Goal: Task Accomplishment & Management: Complete application form

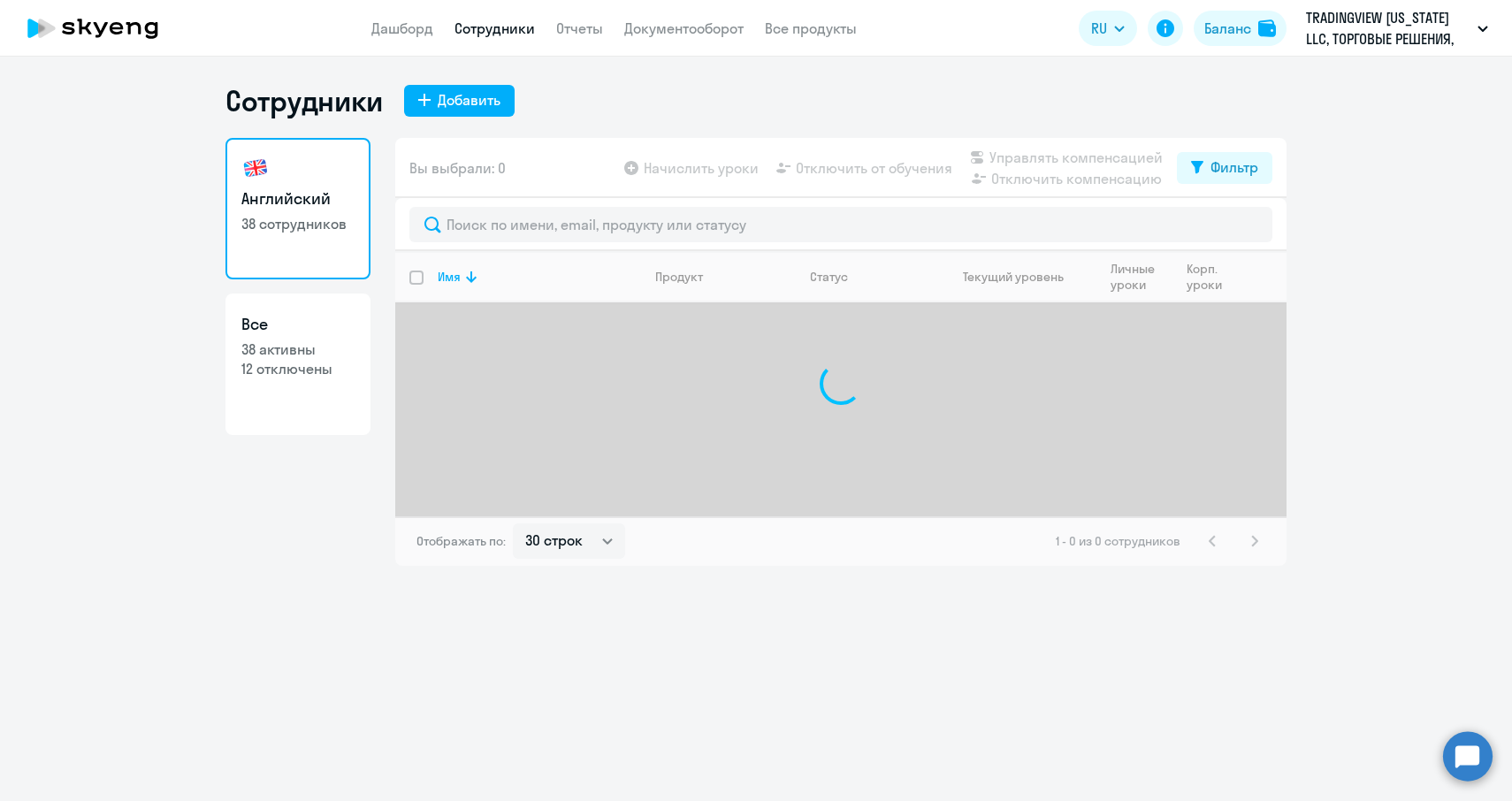
select select "30"
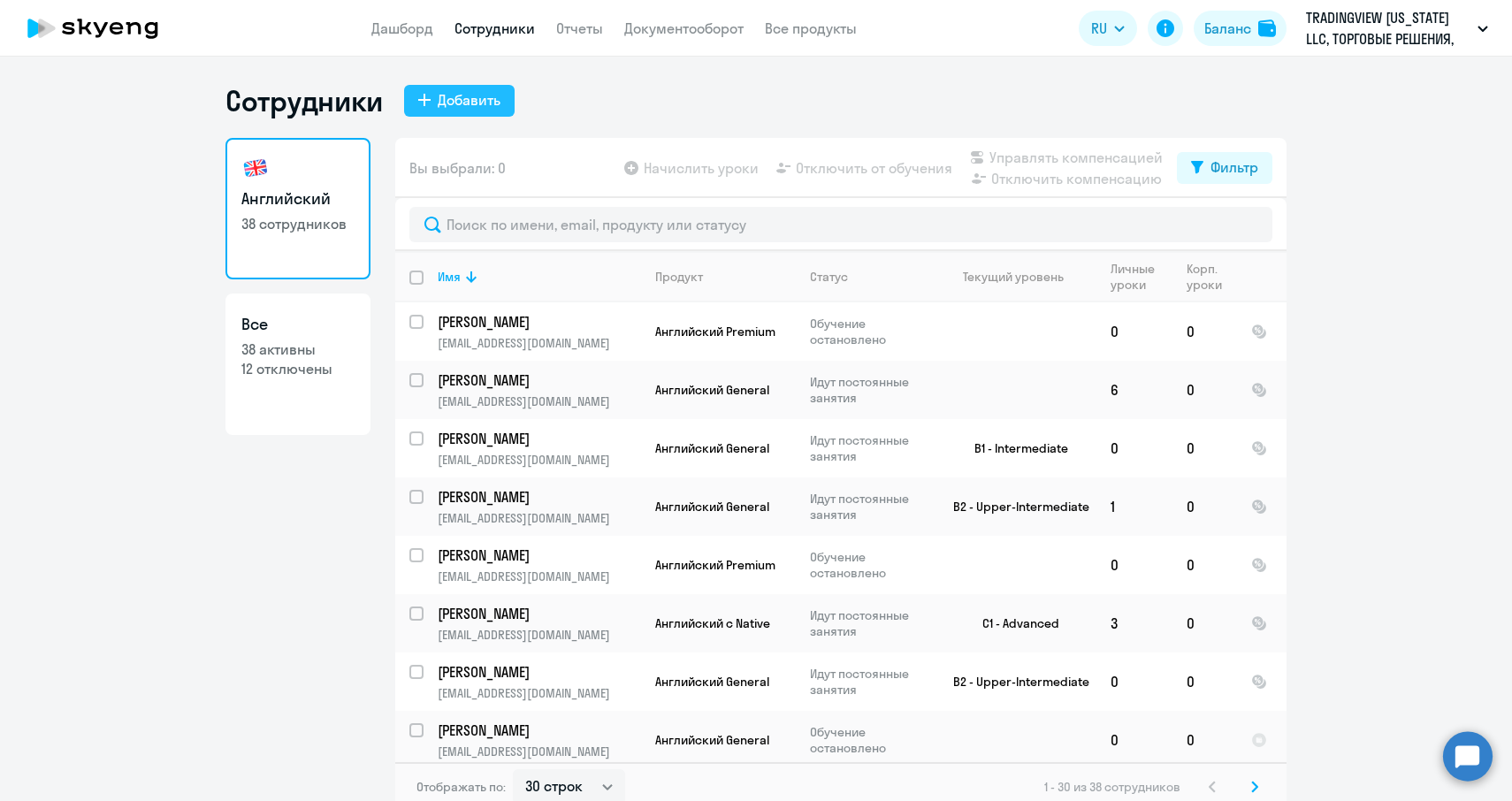
click at [478, 96] on div "Добавить" at bounding box center [469, 100] width 62 height 21
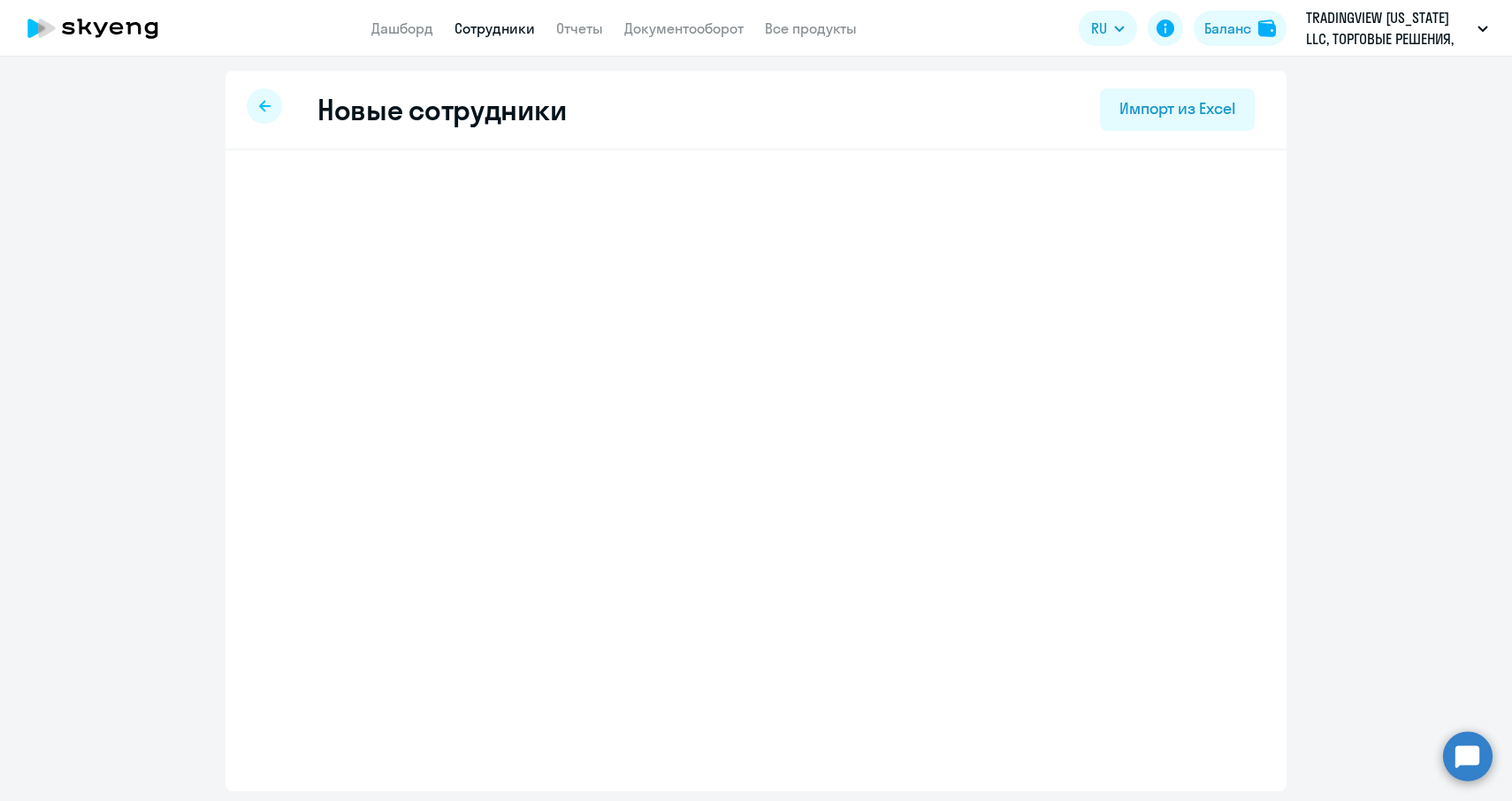
select select "english_adult_not_native_speaker"
select select "4"
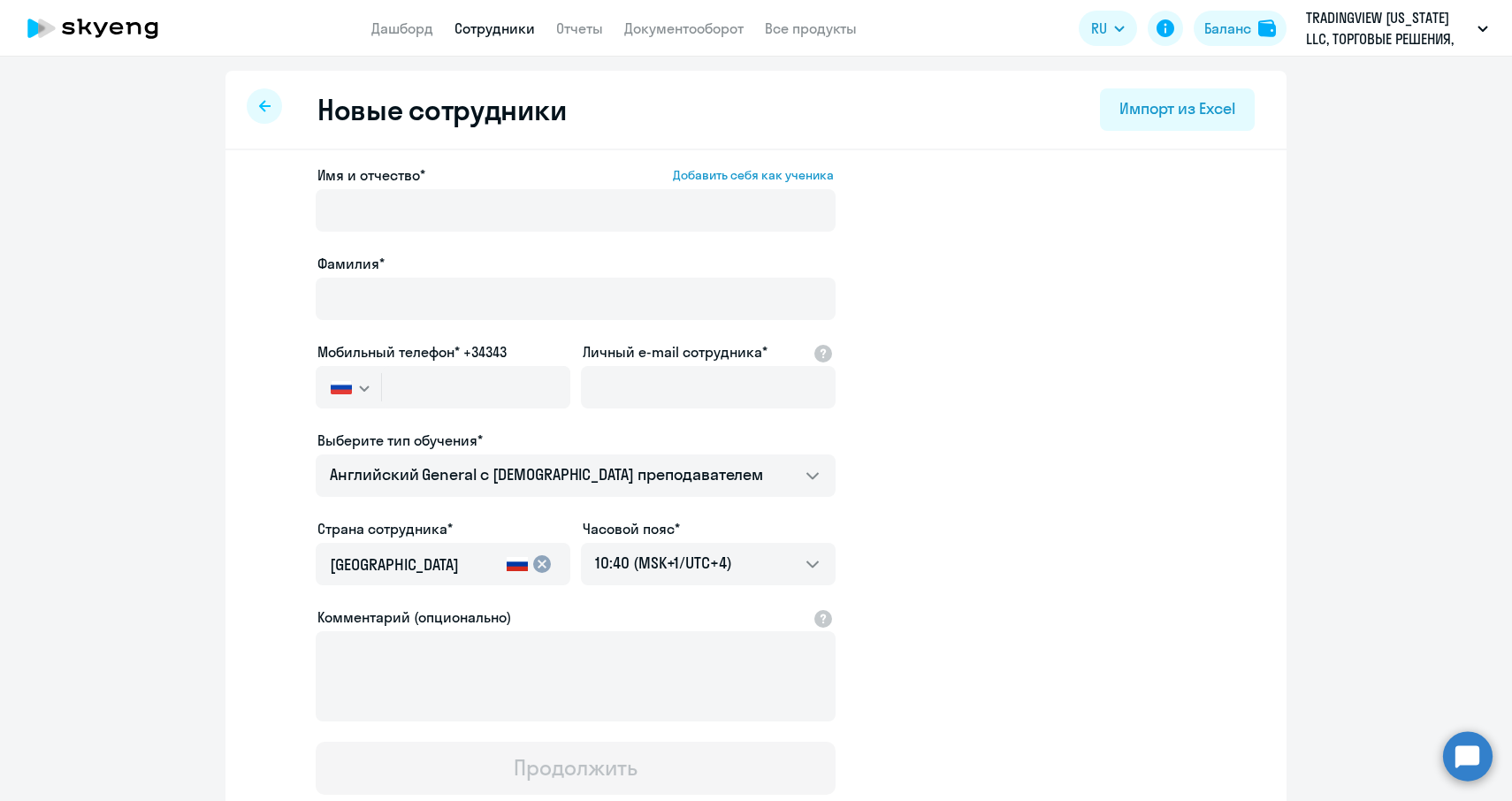
click at [404, 236] on div at bounding box center [575, 235] width 520 height 7
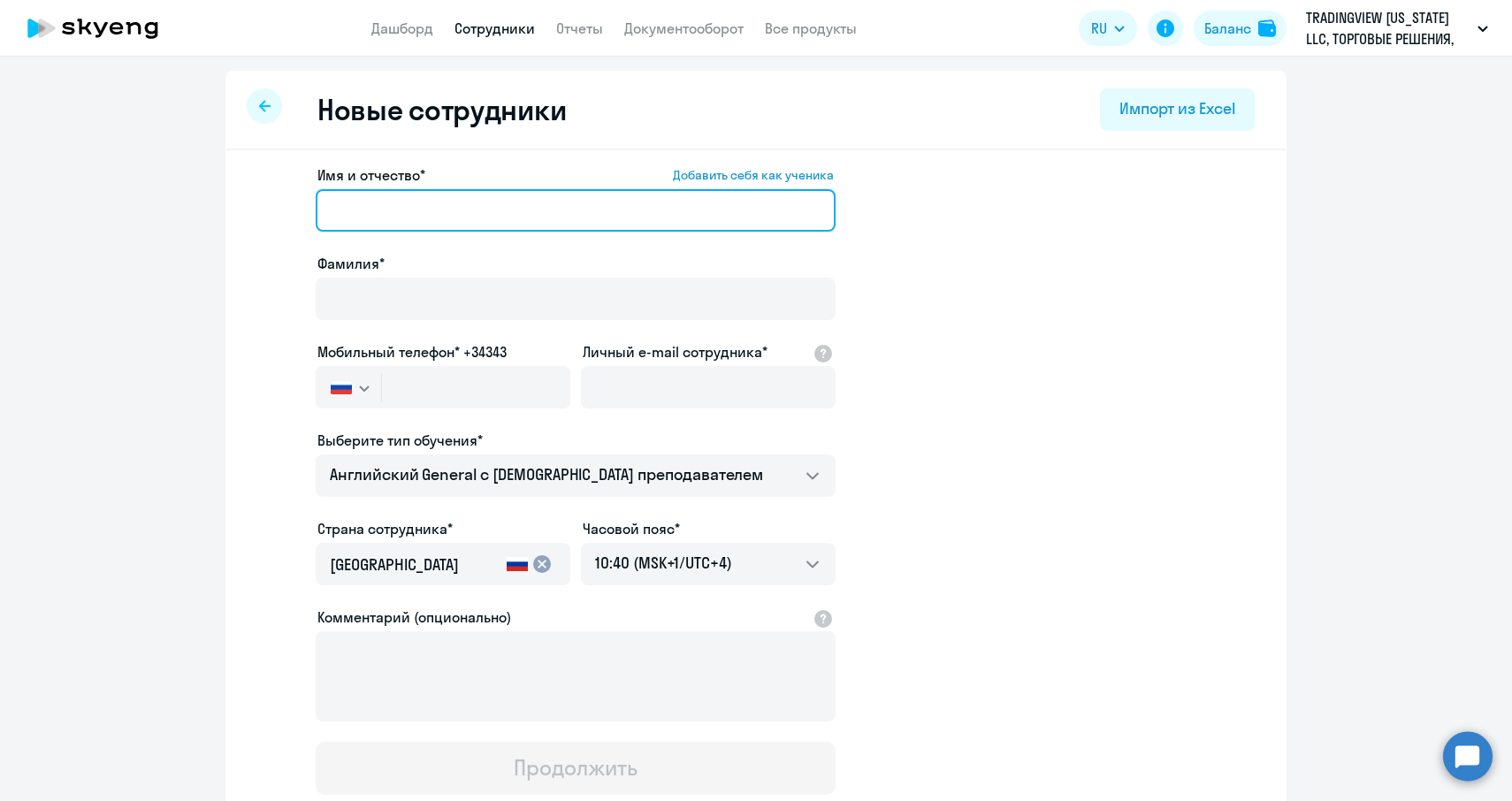
click at [401, 218] on input "Имя и отчество* Добавить себя как ученика" at bounding box center [575, 211] width 520 height 43
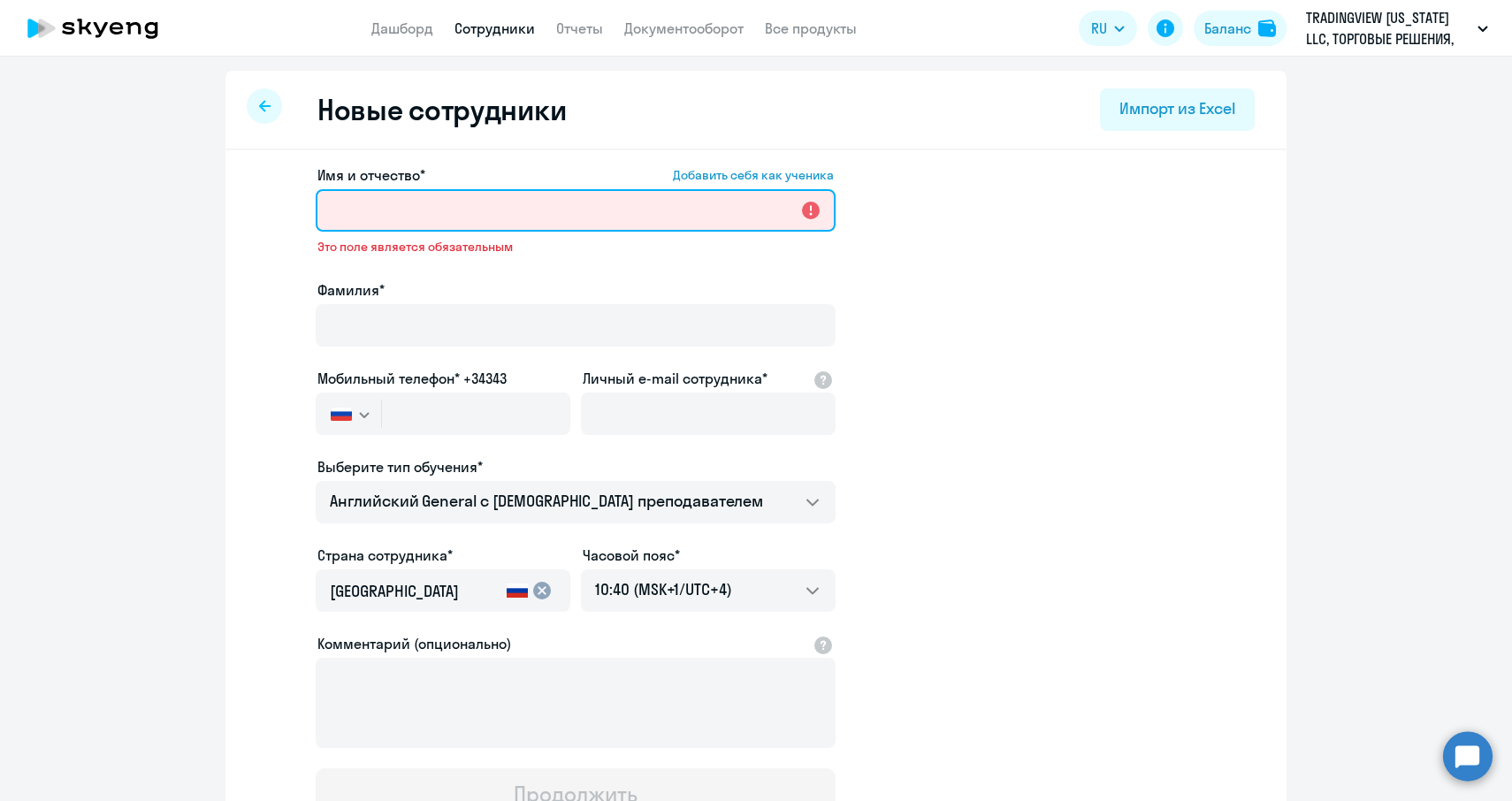
click at [429, 219] on input "Имя и отчество* Добавить себя как ученика" at bounding box center [575, 211] width 520 height 43
paste input "[PERSON_NAME]"
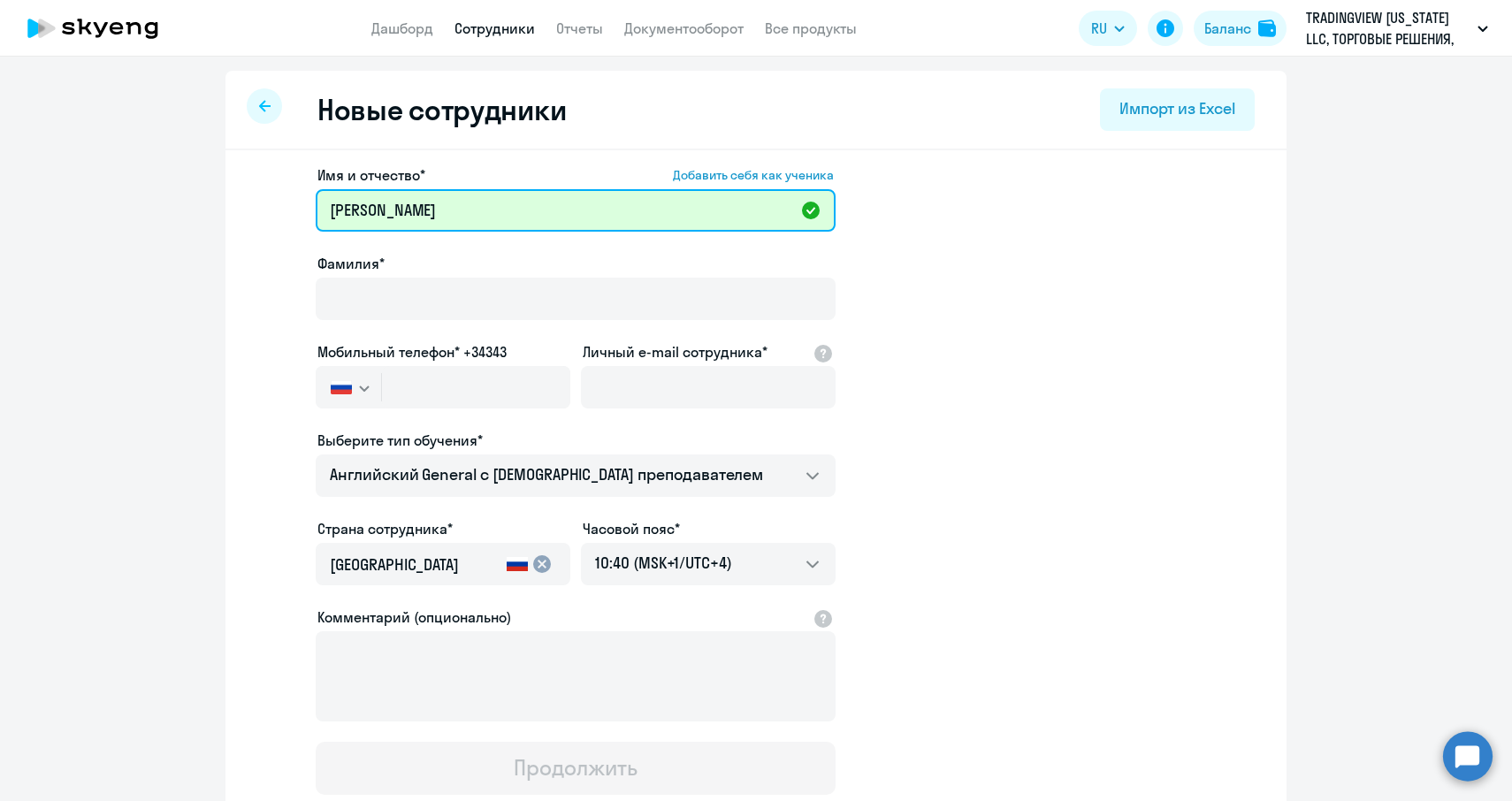
drag, startPoint x: 444, startPoint y: 212, endPoint x: 385, endPoint y: 214, distance: 59.0
click at [385, 214] on input "[PERSON_NAME]" at bounding box center [575, 211] width 520 height 43
type input "[PERSON_NAME]"
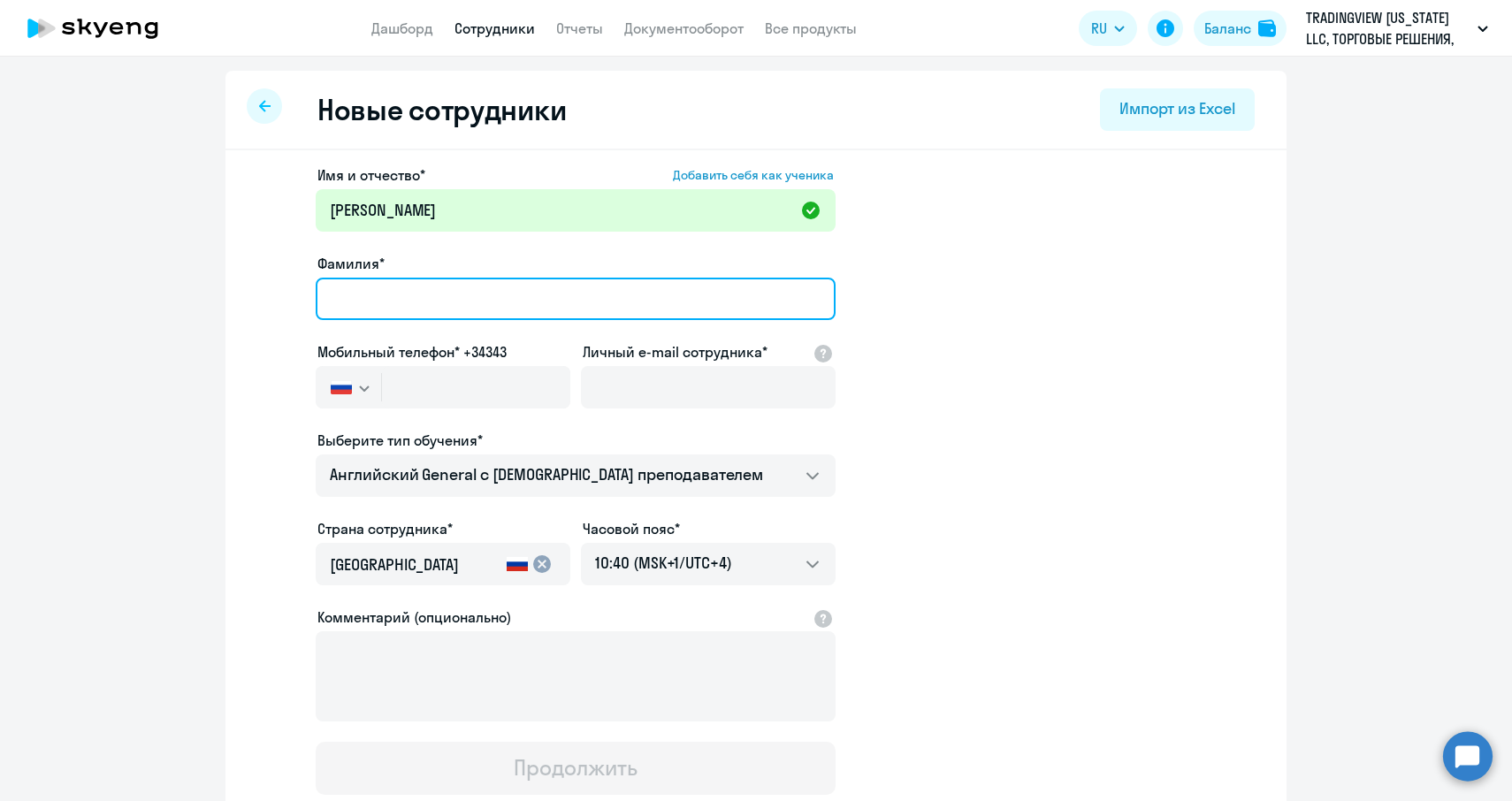
click at [367, 301] on input "Фамилия*" at bounding box center [575, 299] width 520 height 43
paste input "Repkin"
type input "Repkin"
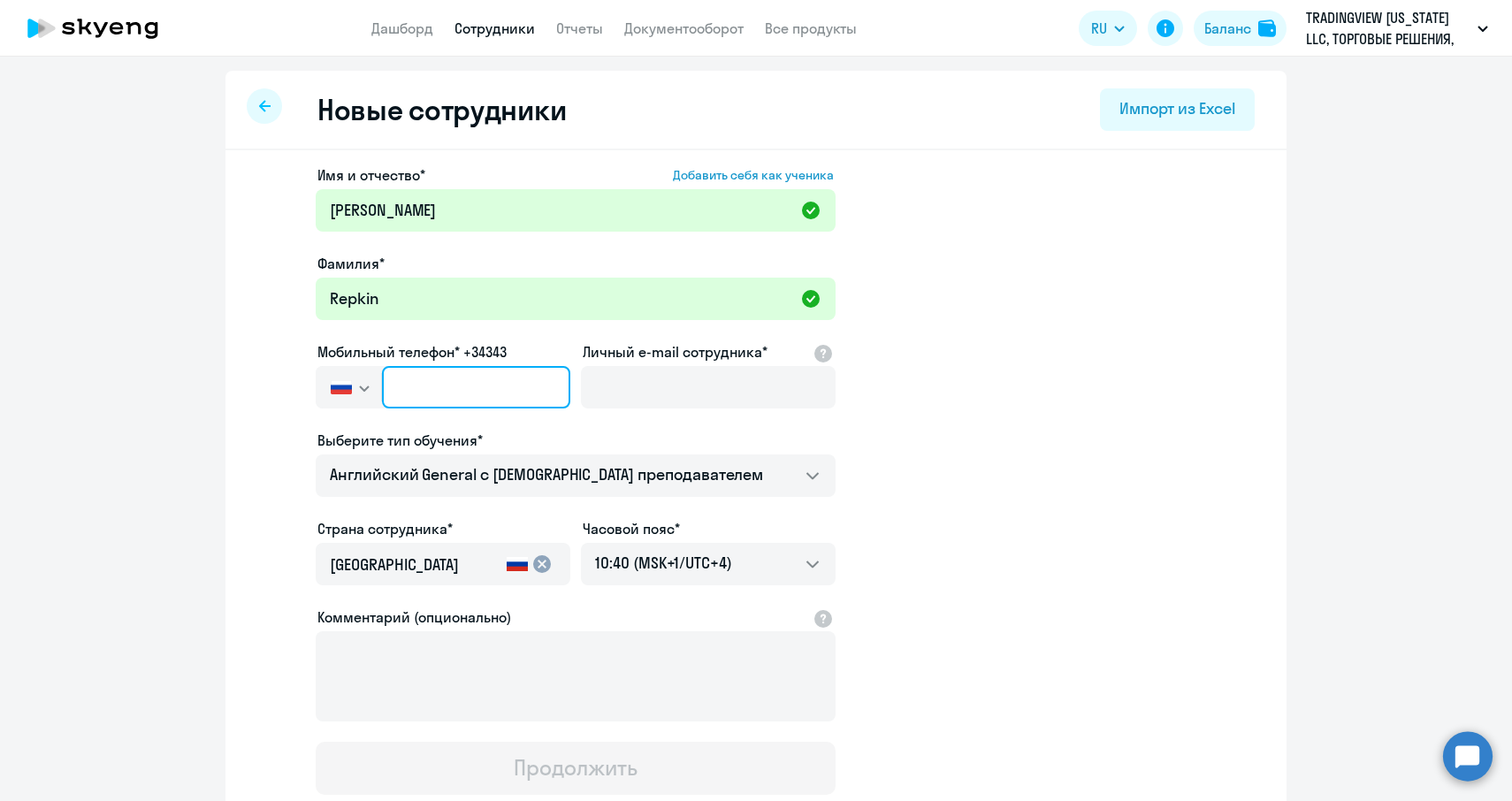
click at [442, 395] on input "text" at bounding box center [475, 387] width 188 height 43
paste input "+995 (571) 241-348"
type input "+995 (571) 241-348"
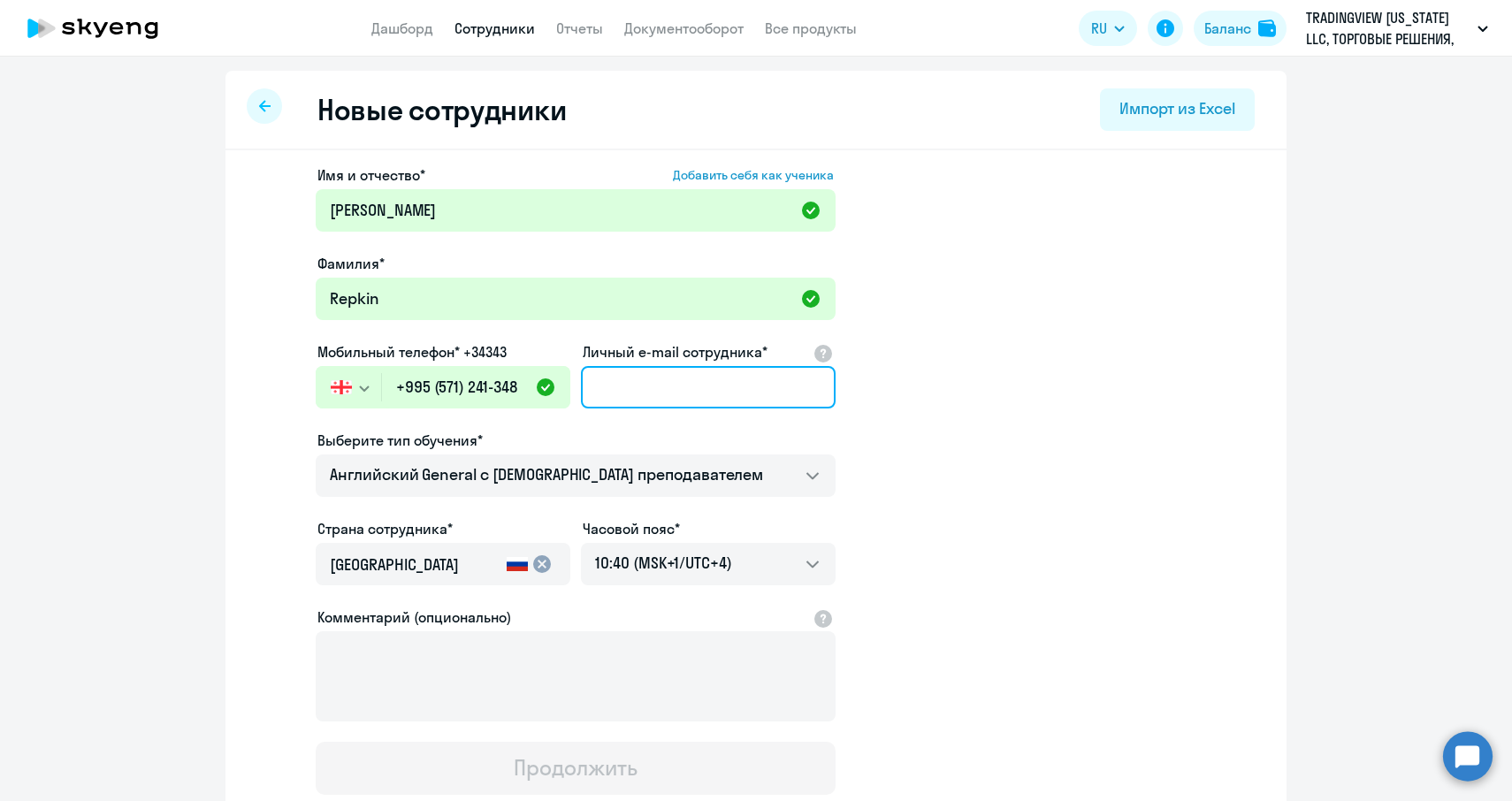
click at [620, 377] on input "Личный e-mail сотрудника*" at bounding box center [707, 387] width 254 height 43
paste input "[EMAIL_ADDRESS][DOMAIN_NAME]"
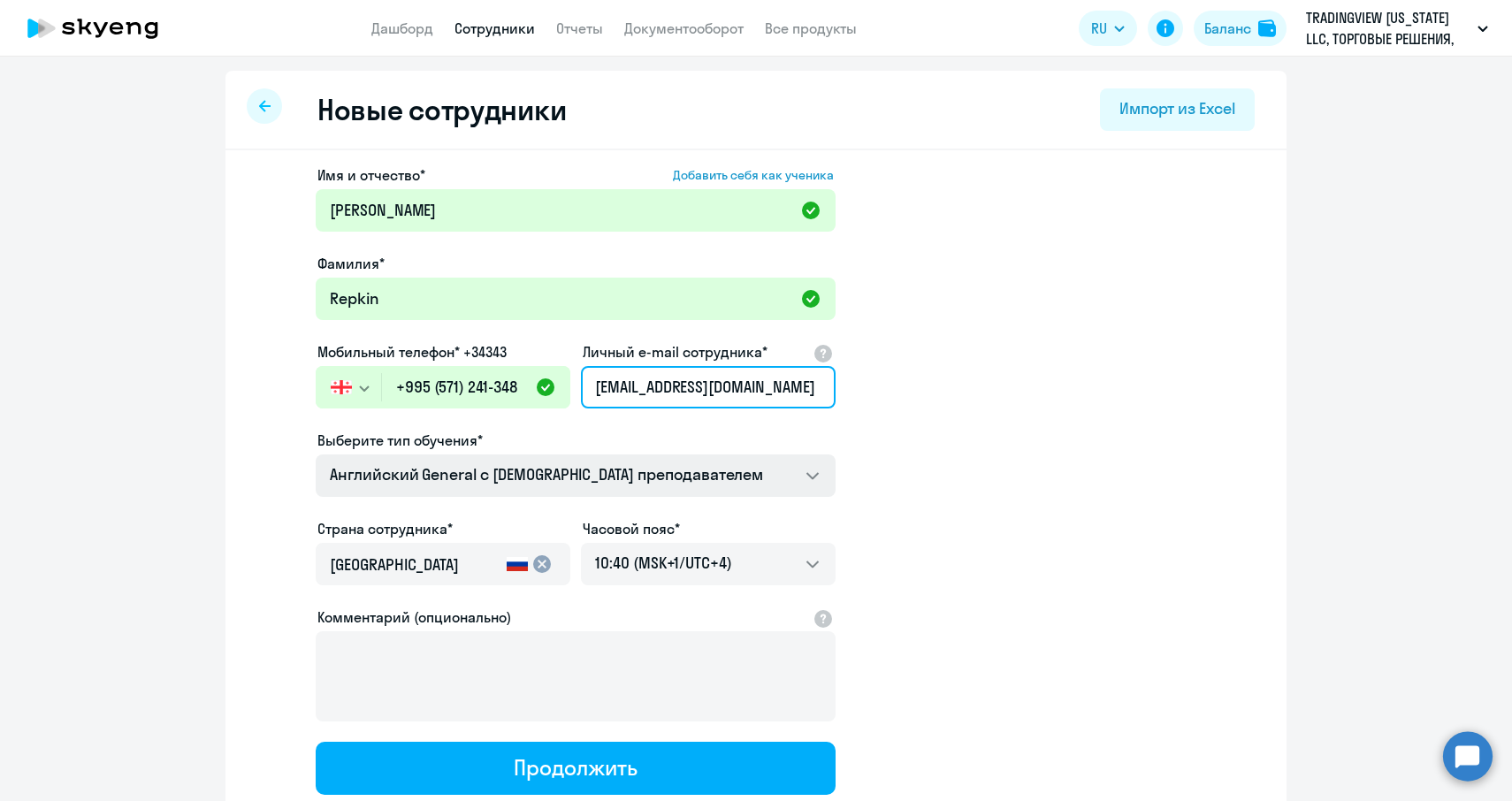
type input "[EMAIL_ADDRESS][DOMAIN_NAME]"
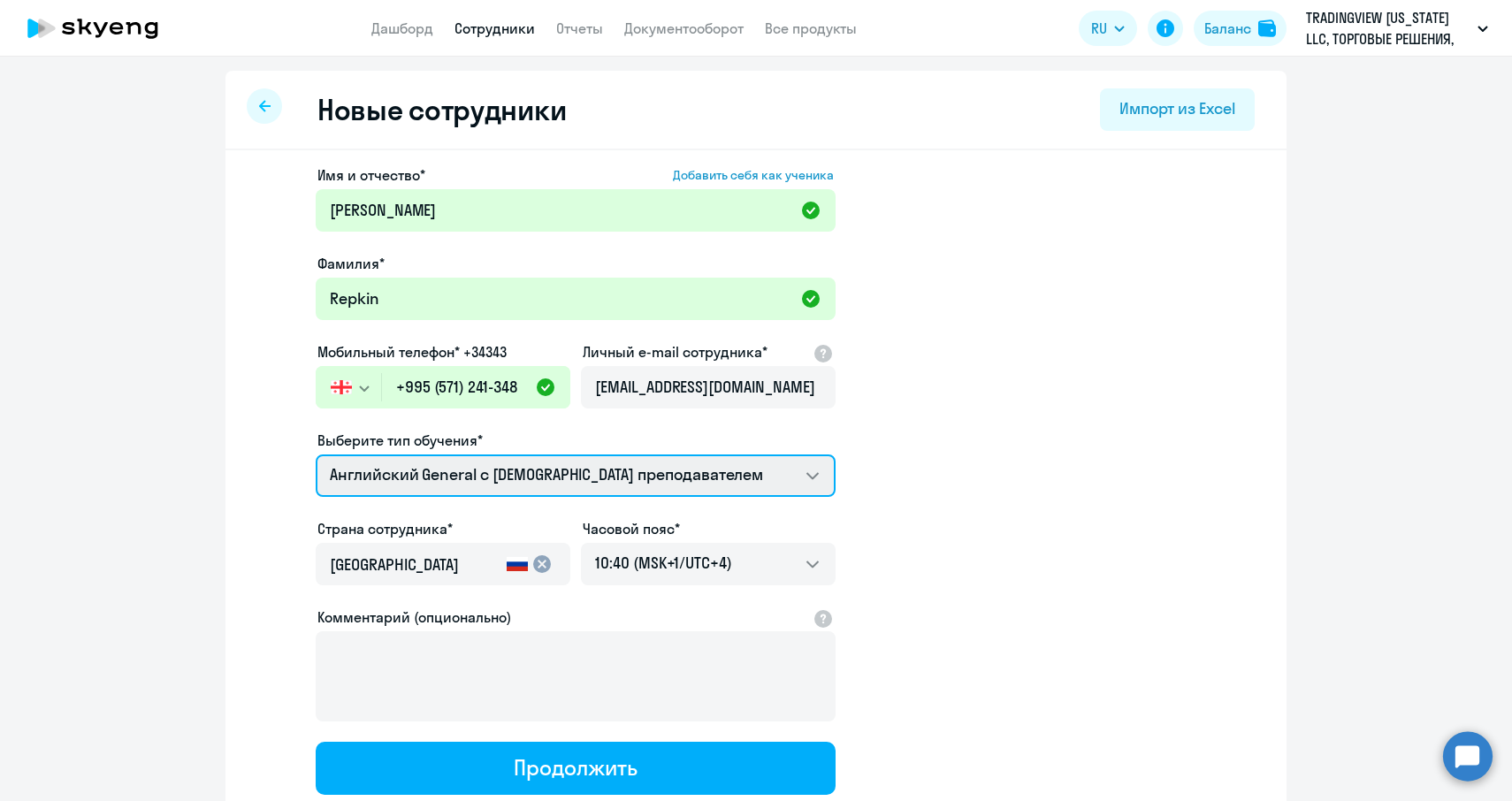
click at [806, 467] on select "Английский General с [DEMOGRAPHIC_DATA] преподавателем Английский General с [DE…" at bounding box center [575, 476] width 520 height 43
select select "english_adult_not_native_speaker_premium"
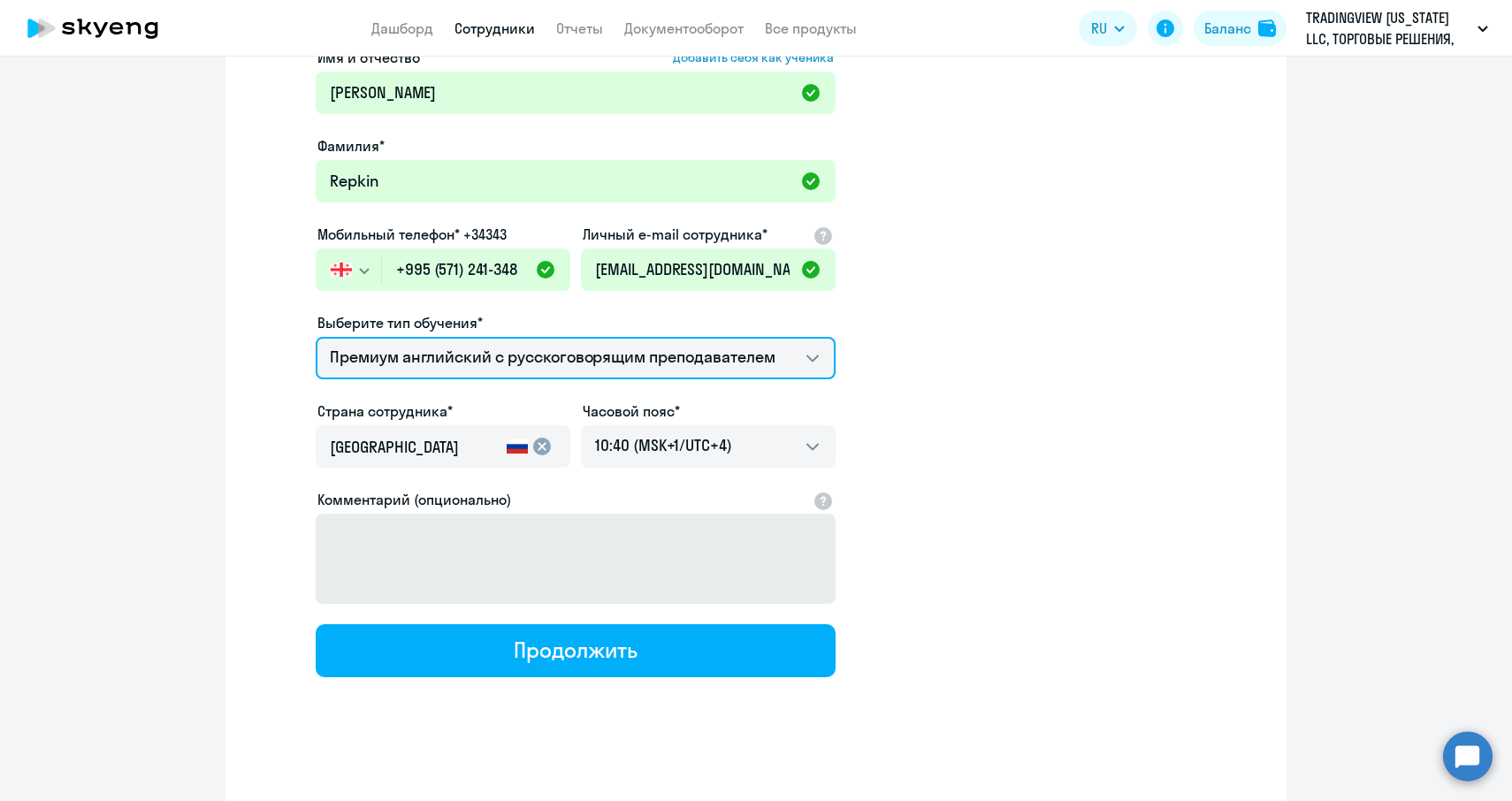
scroll to position [126, 0]
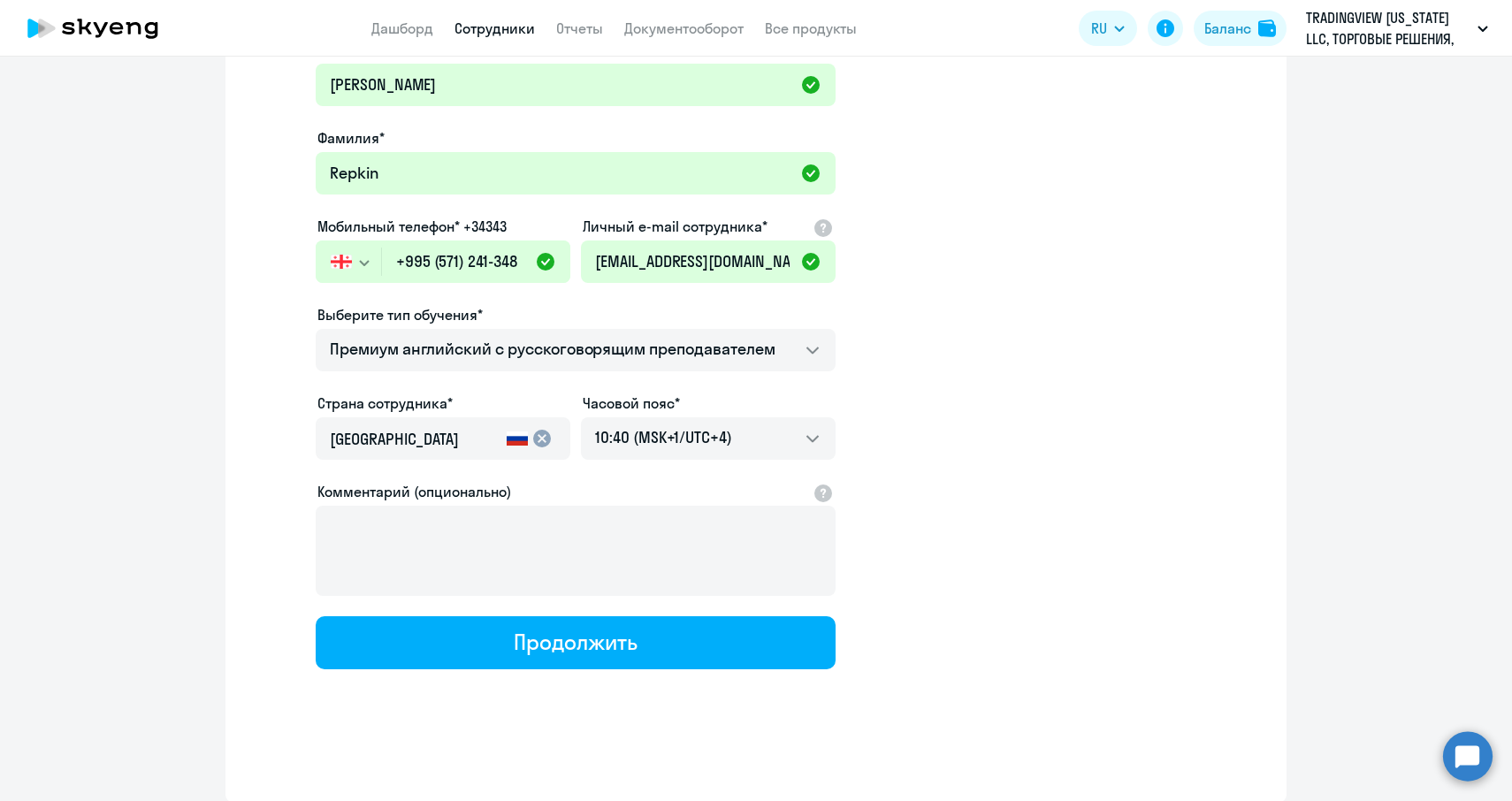
click at [541, 429] on mat-icon "cancel" at bounding box center [542, 439] width 21 height 21
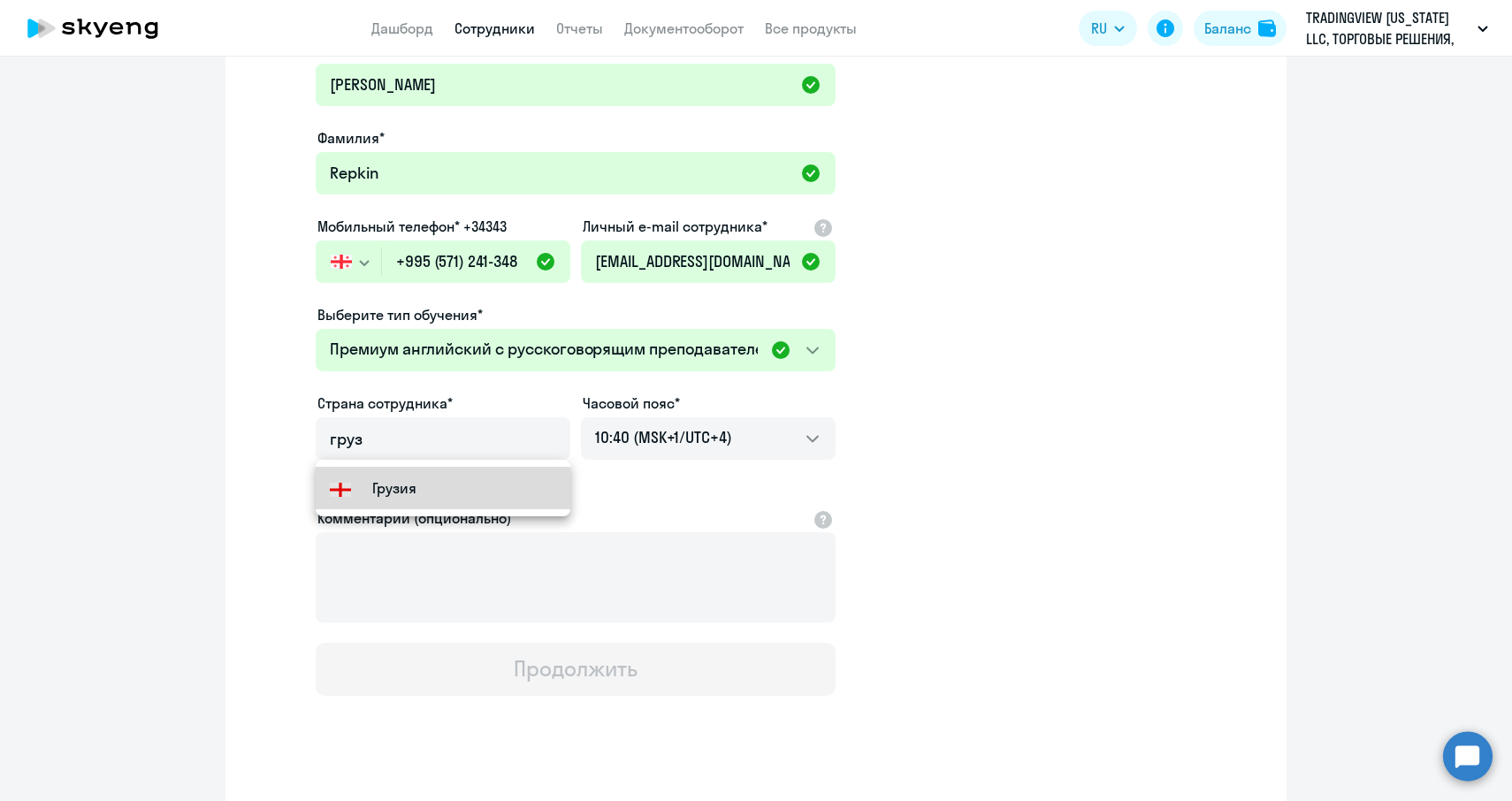
click at [391, 494] on small "Грузия" at bounding box center [394, 488] width 45 height 21
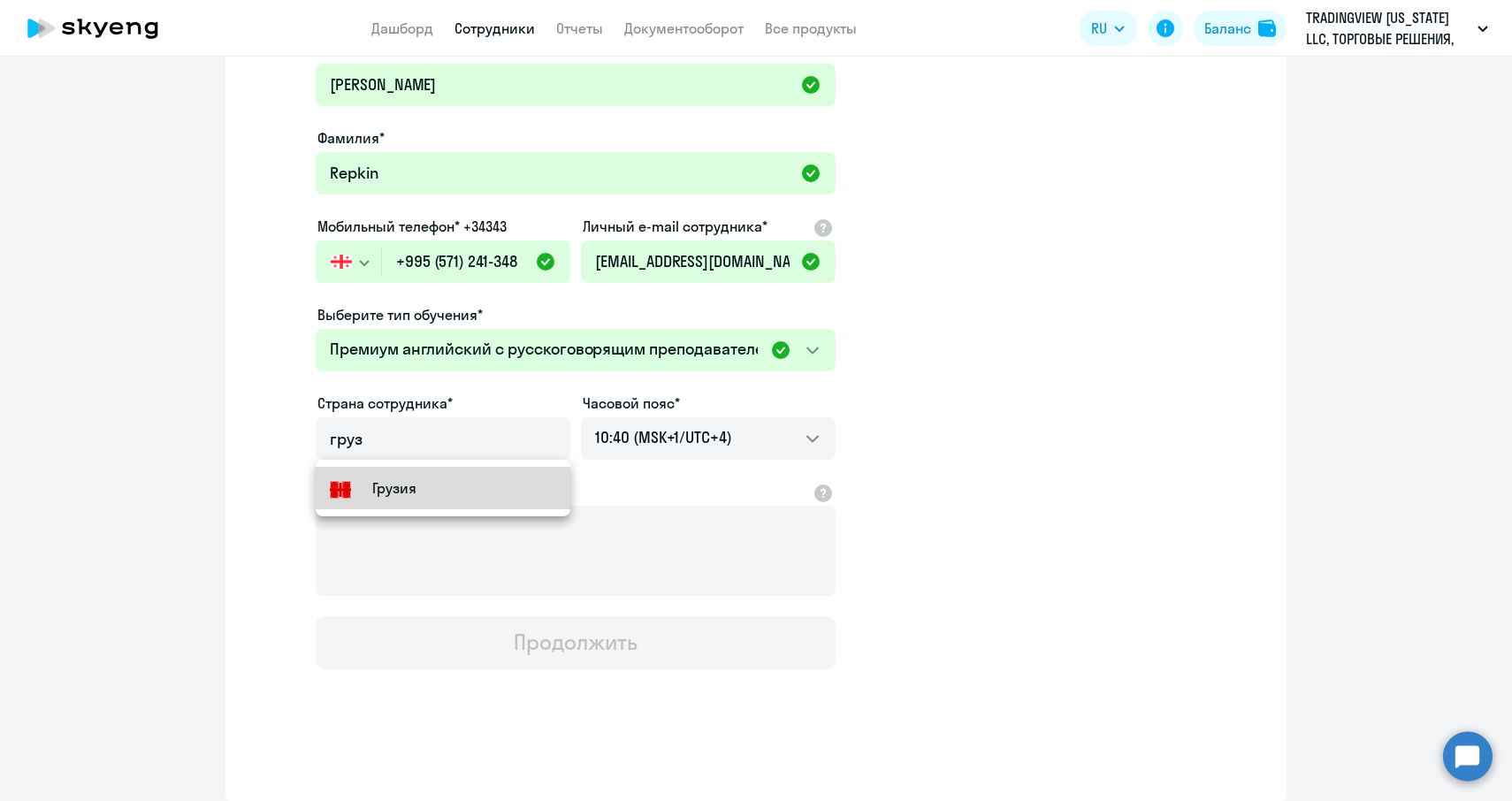
type input "Грузия"
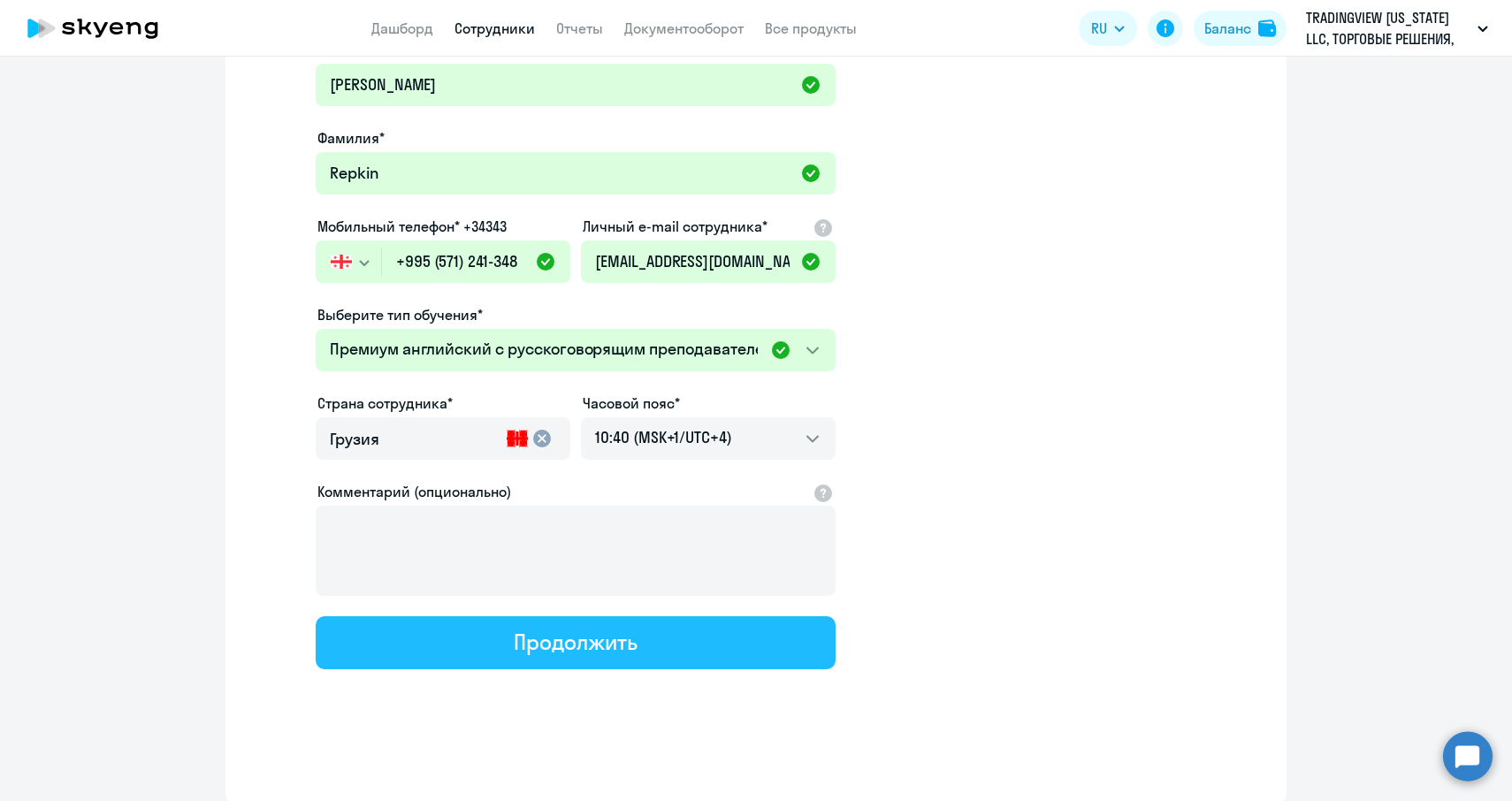
click at [618, 635] on div "Продолжить" at bounding box center [575, 642] width 123 height 29
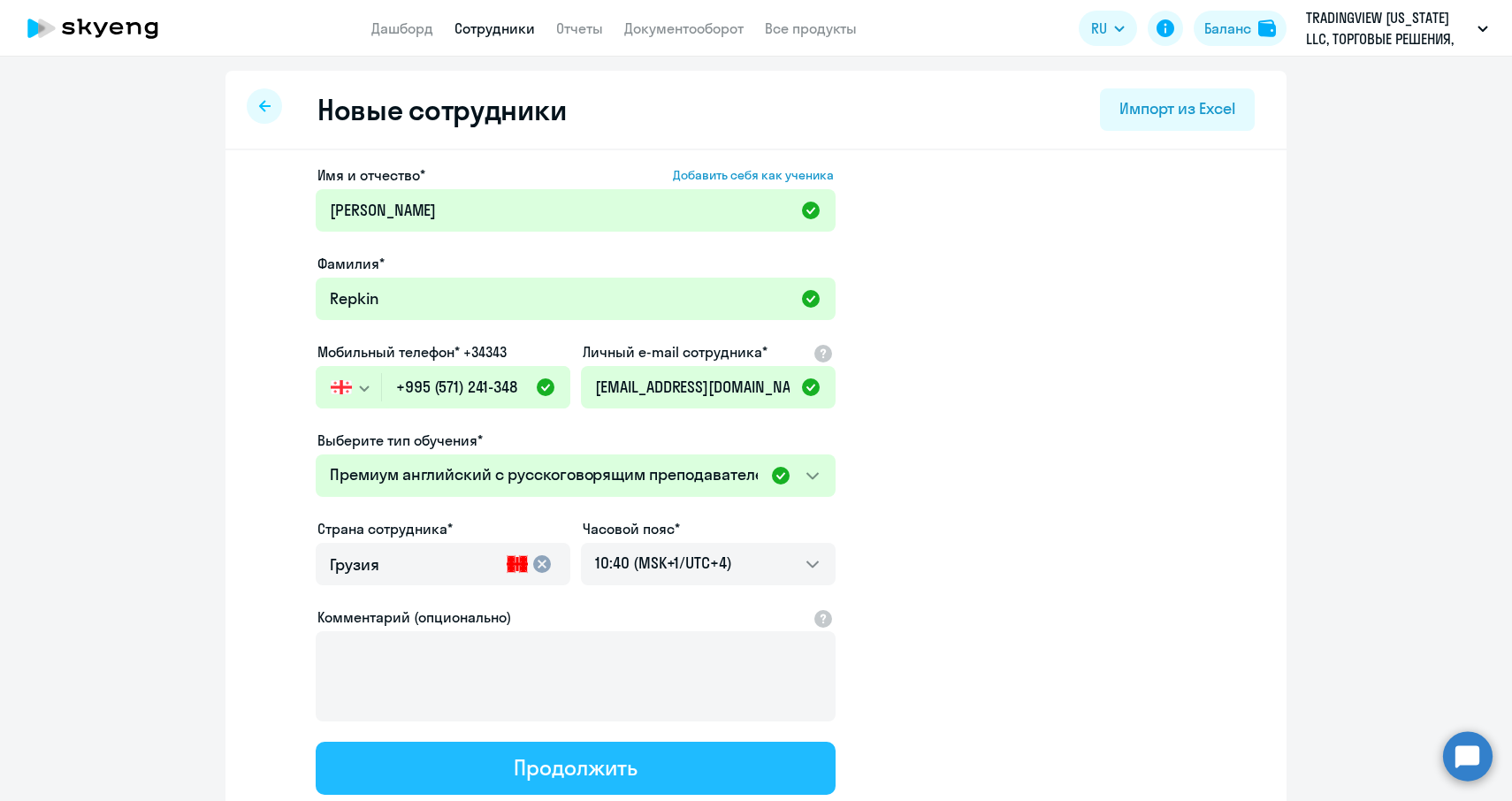
select select "english_adult_not_native_speaker_premium"
select select "4"
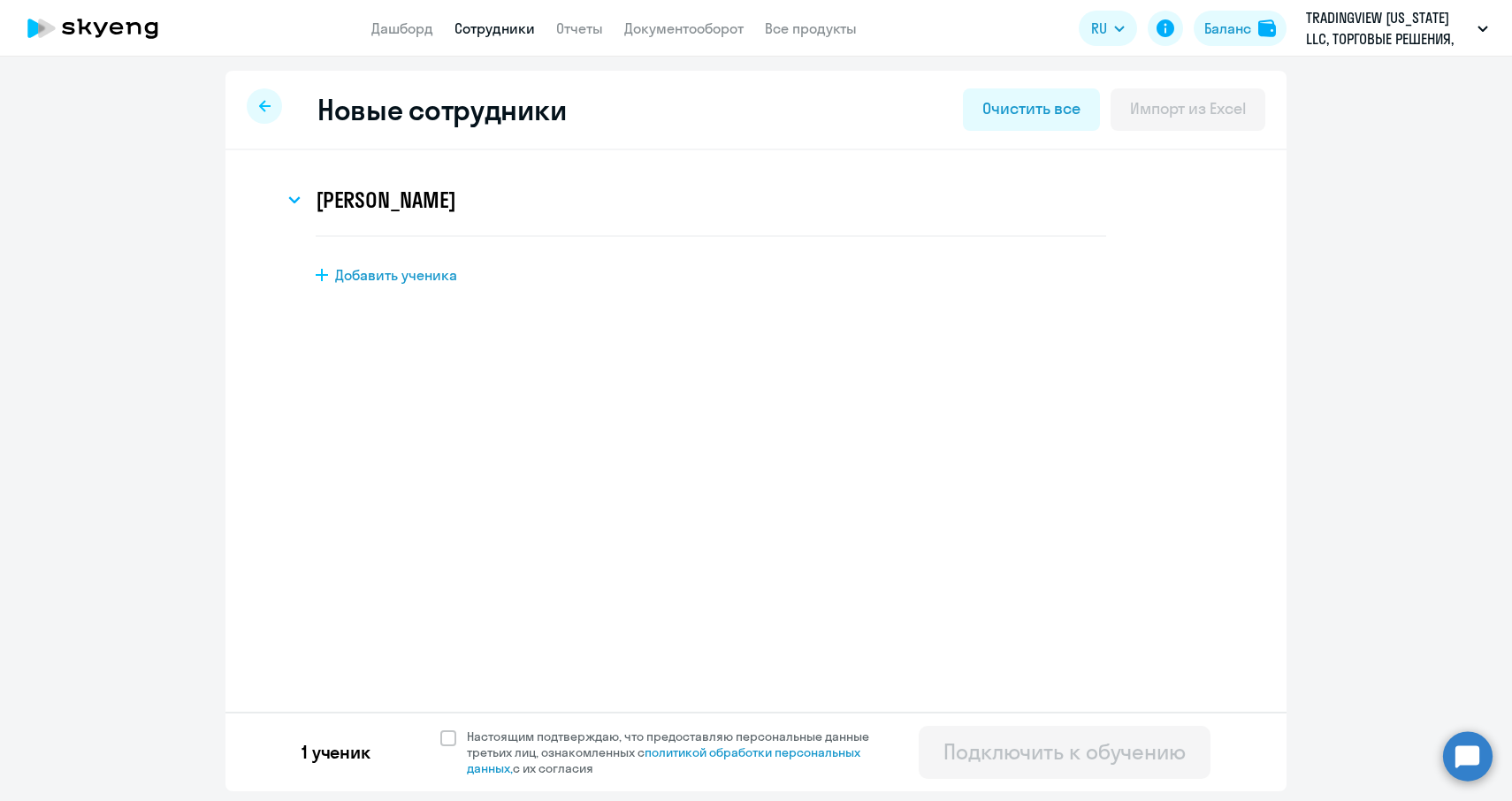
scroll to position [0, 0]
click at [450, 749] on label "Настоящим подтверждаю, что предоставляю персональные данные третьих лиц, ознако…" at bounding box center [665, 753] width 450 height 48
click at [441, 729] on input "Настоящим подтверждаю, что предоставляю персональные данные третьих лиц, ознако…" at bounding box center [440, 728] width 1 height 1
checkbox input "true"
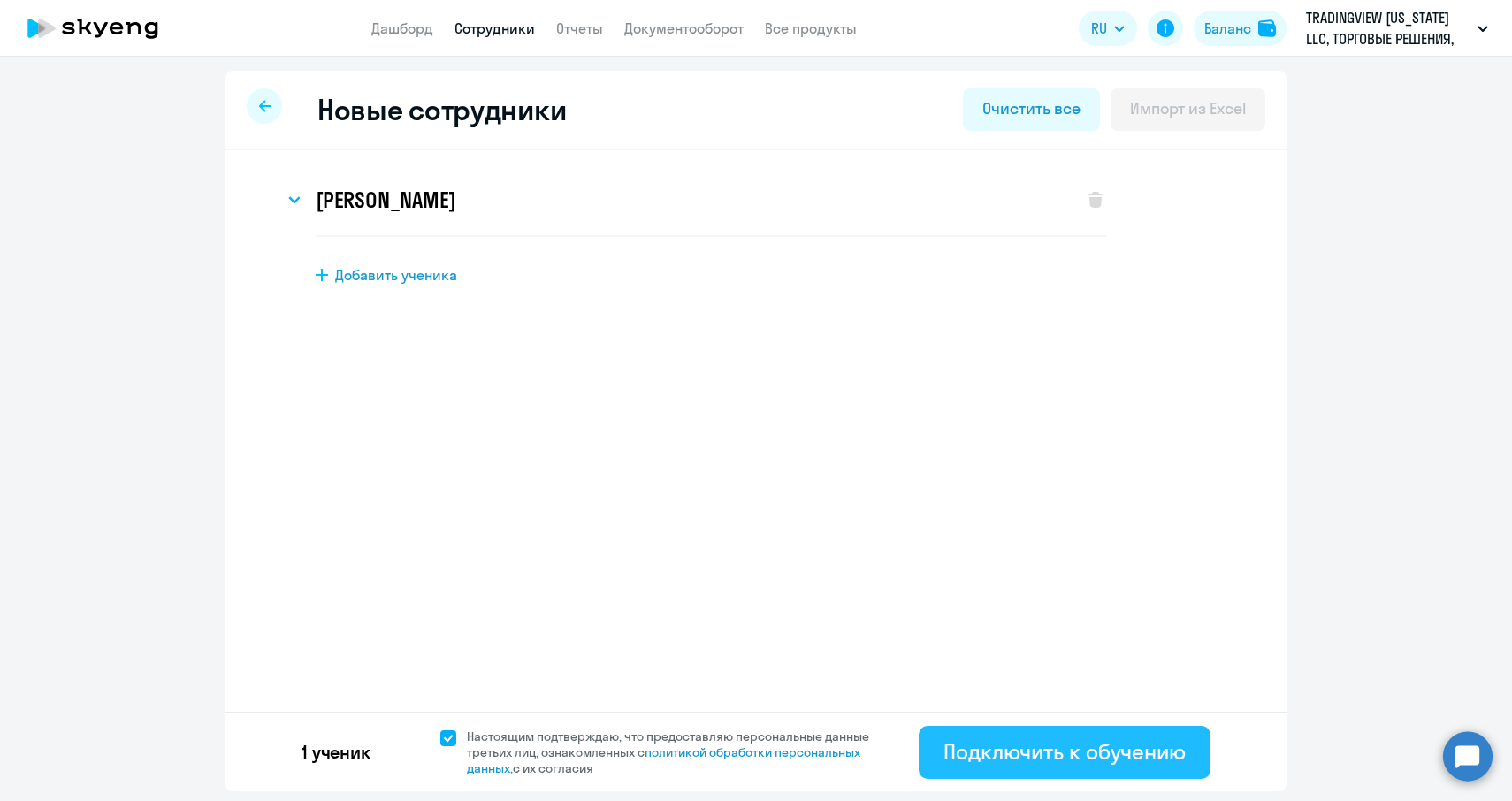
click at [1207, 775] on button "Подключить к обучению" at bounding box center [1064, 752] width 292 height 53
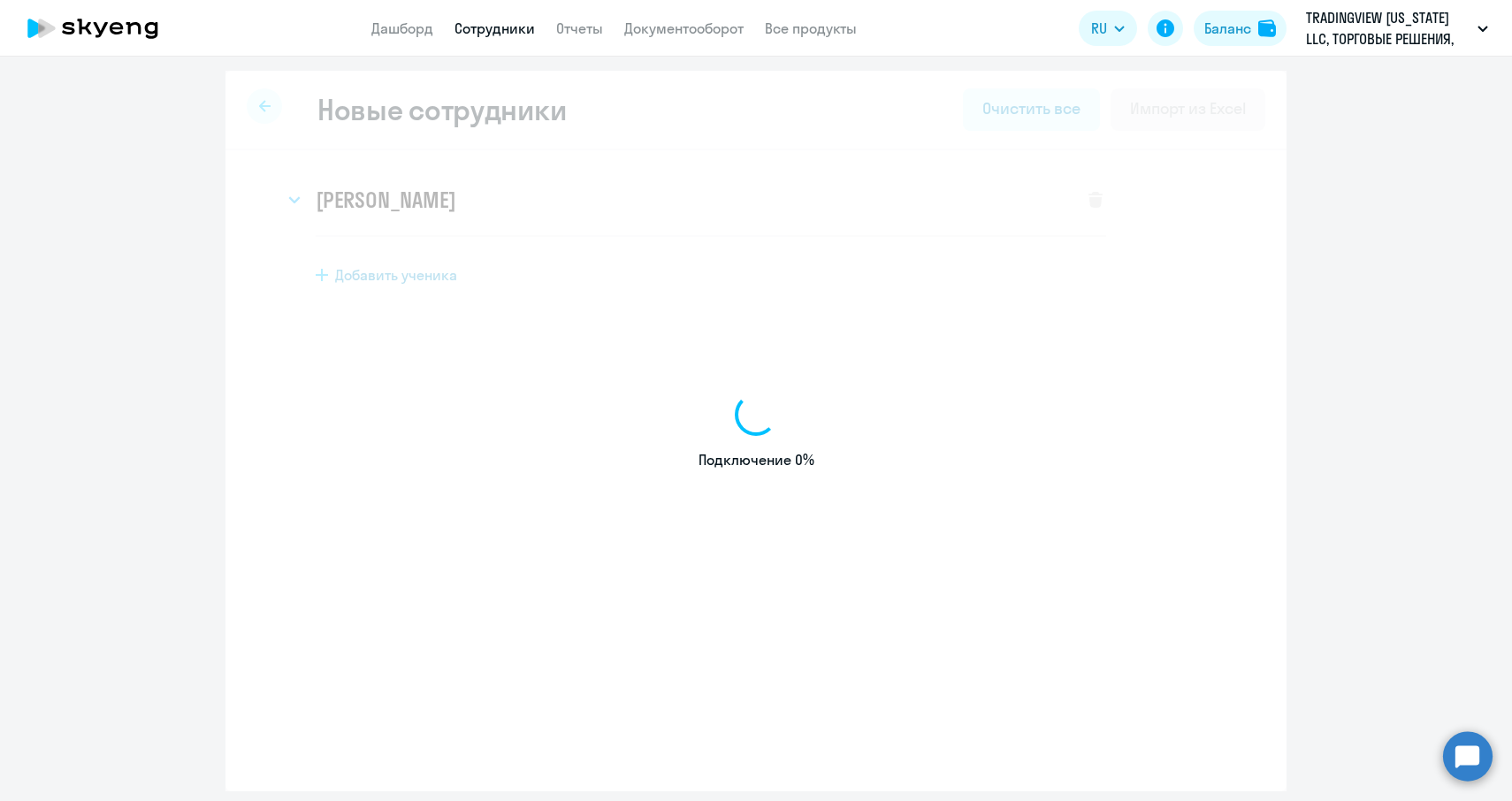
select select "english_adult_not_native_speaker"
select select "4"
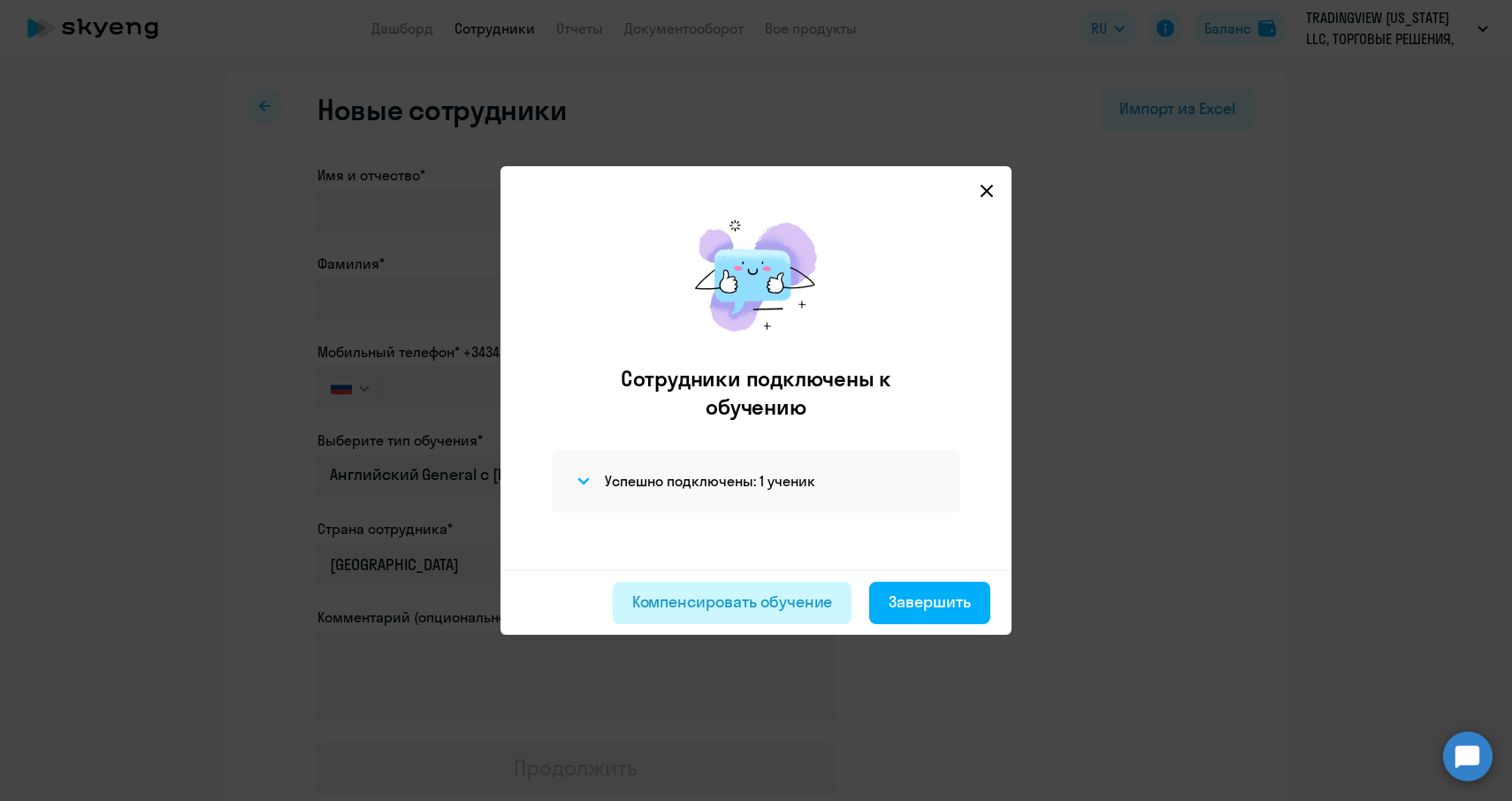
click at [766, 599] on div "Компенсировать обучение" at bounding box center [732, 602] width 201 height 23
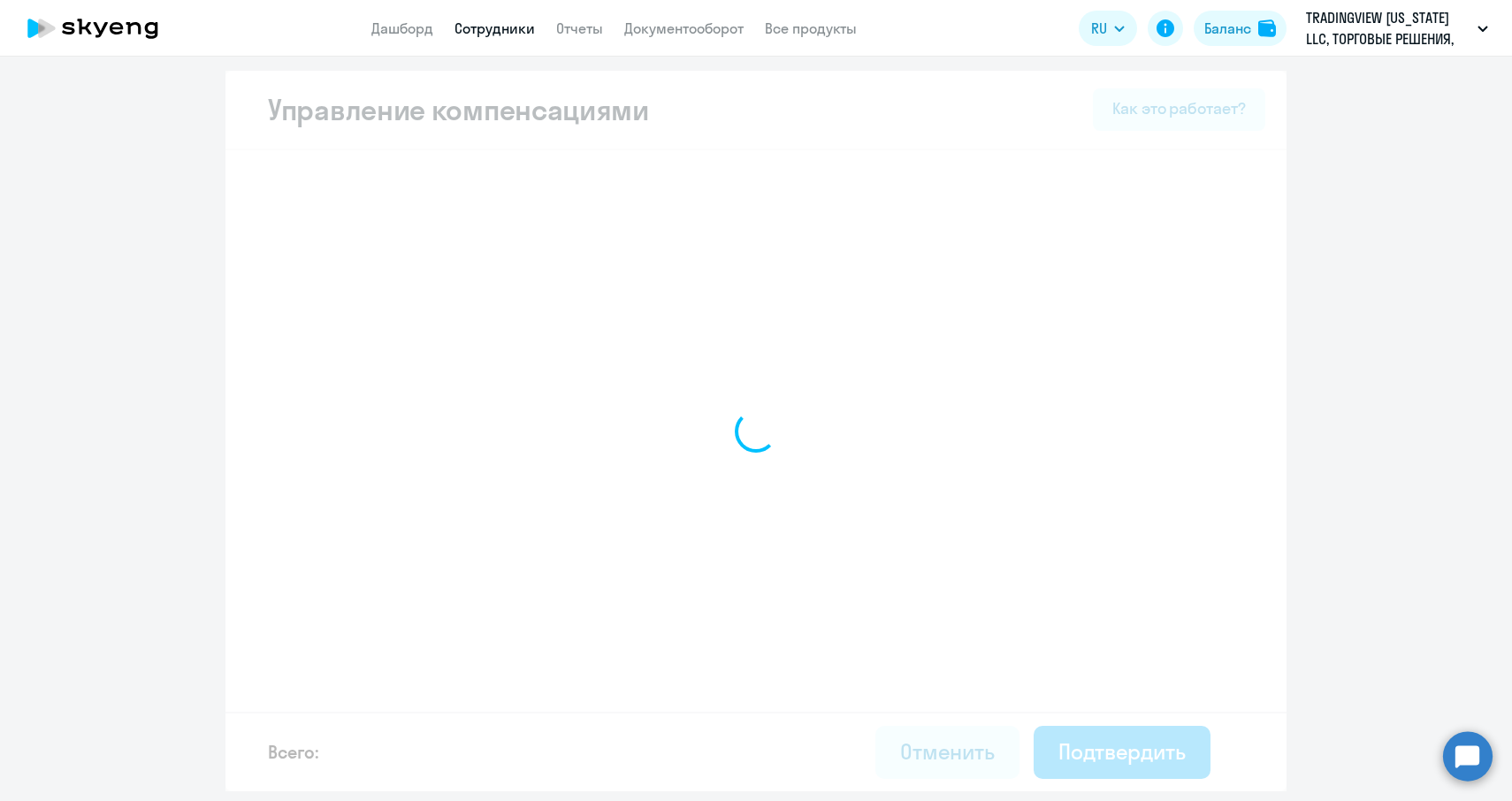
select select "MONTHLY"
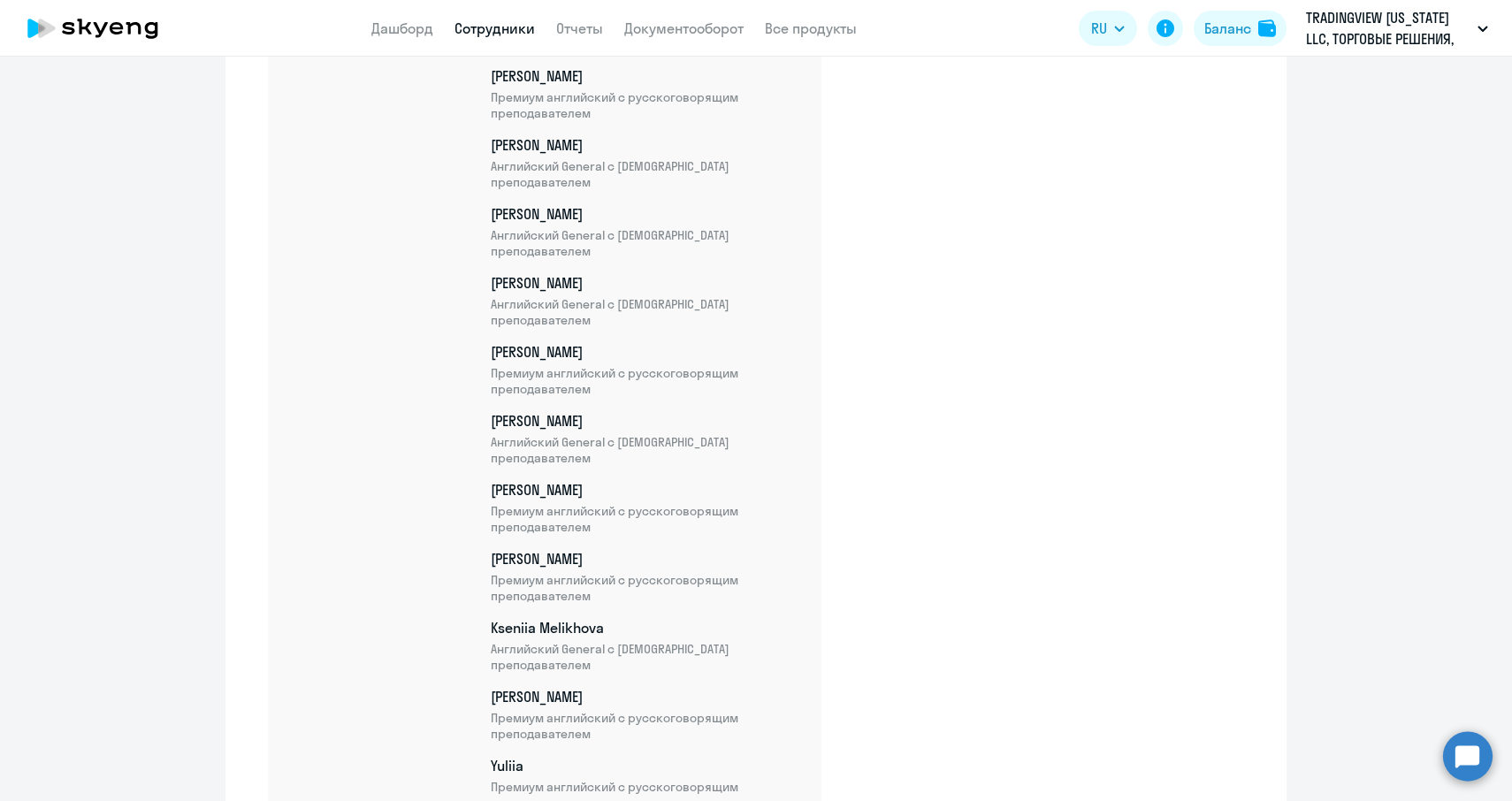
scroll to position [2634, 0]
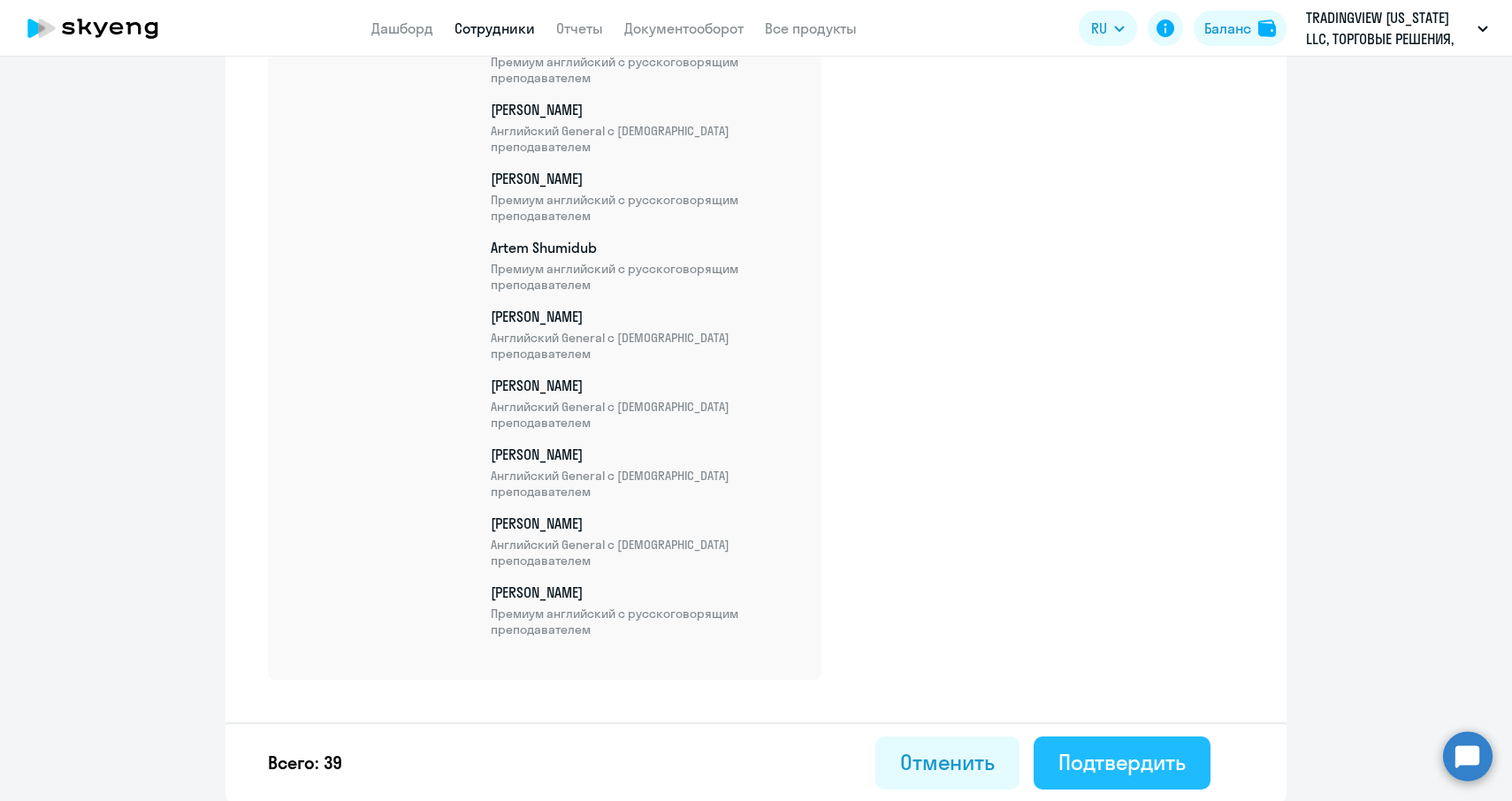
click at [1103, 755] on div "Подтвердить" at bounding box center [1122, 763] width 128 height 29
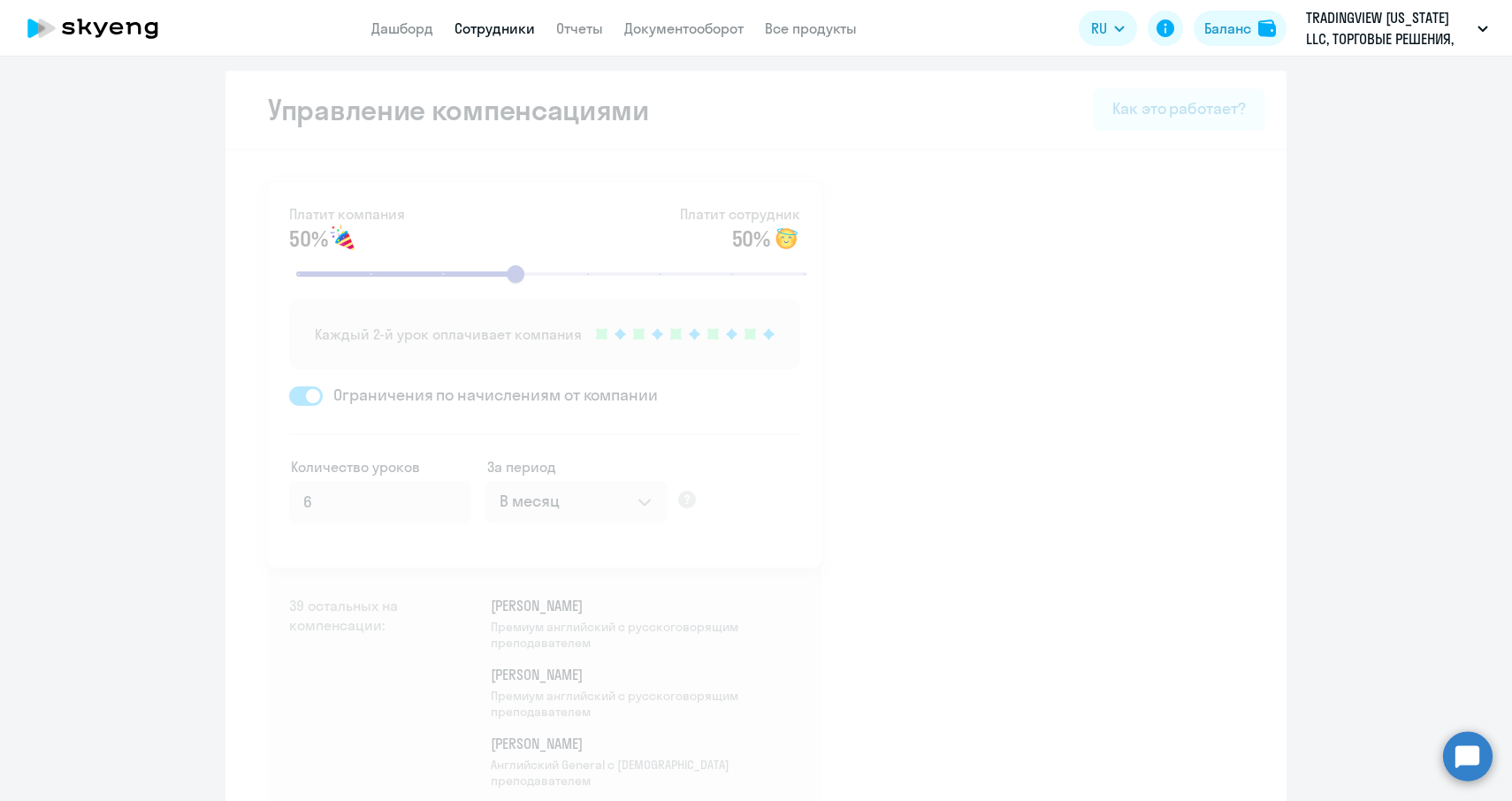
select select "30"
